Goal: Communication & Community: Answer question/provide support

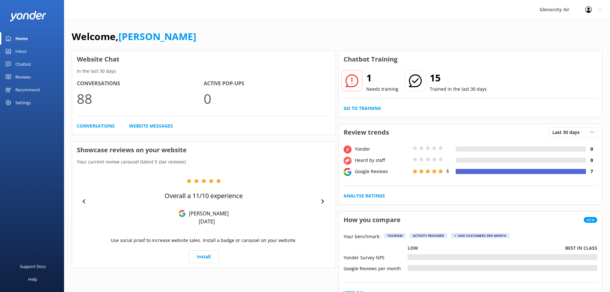
click at [18, 51] on div "Inbox" at bounding box center [20, 51] width 11 height 13
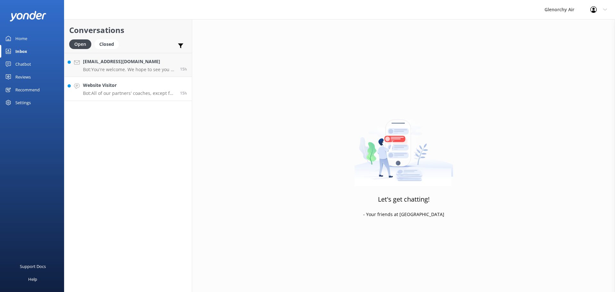
click at [94, 85] on h4 "Website Visitor" at bounding box center [129, 85] width 92 height 7
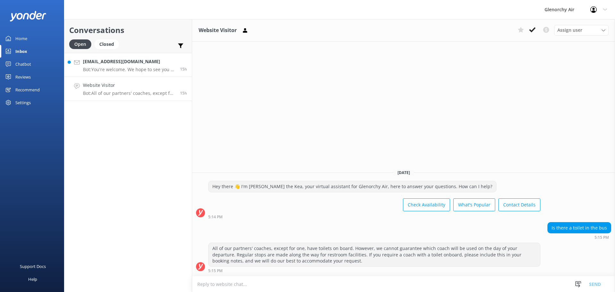
click at [105, 62] on h4 "[EMAIL_ADDRESS][DOMAIN_NAME]" at bounding box center [129, 61] width 92 height 7
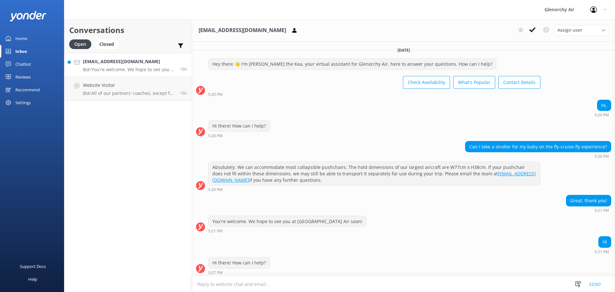
scroll to position [157, 0]
